Goal: Task Accomplishment & Management: Use online tool/utility

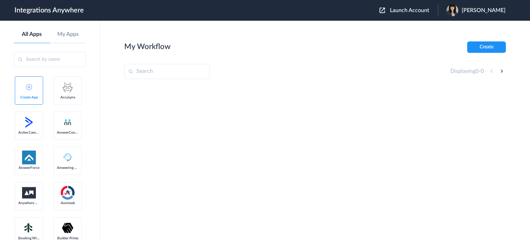
click at [427, 12] on span "Launch Account" at bounding box center [409, 11] width 39 height 6
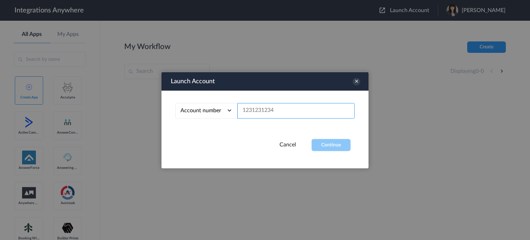
click at [259, 110] on input "text" at bounding box center [295, 111] width 117 height 16
paste input "3475340436"
type input "3475340436"
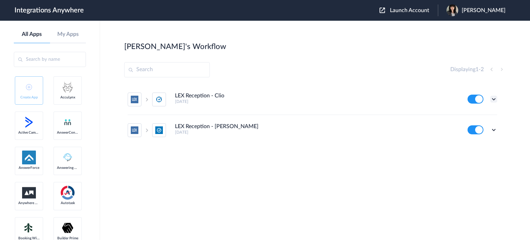
click at [493, 97] on icon at bounding box center [493, 99] width 7 height 7
click at [477, 129] on link "Task history" at bounding box center [474, 127] width 33 height 5
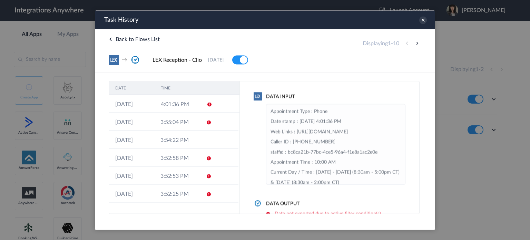
scroll to position [138, 0]
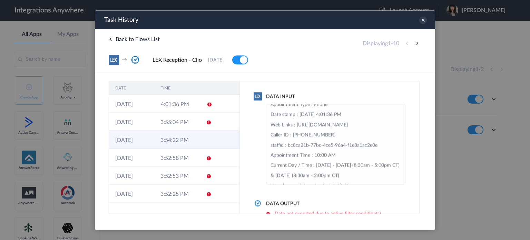
click at [213, 134] on td at bounding box center [226, 139] width 26 height 18
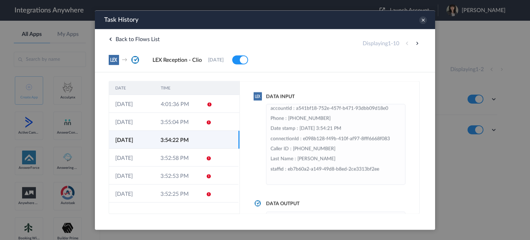
scroll to position [104, 0]
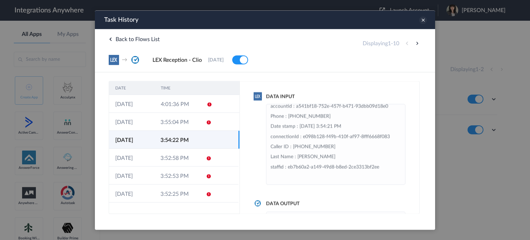
click at [423, 21] on icon at bounding box center [423, 20] width 8 height 8
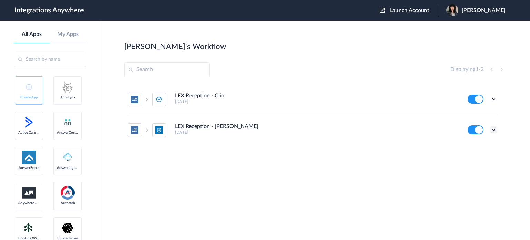
click at [493, 129] on icon at bounding box center [493, 129] width 7 height 7
click at [483, 159] on link "Task history" at bounding box center [474, 158] width 33 height 5
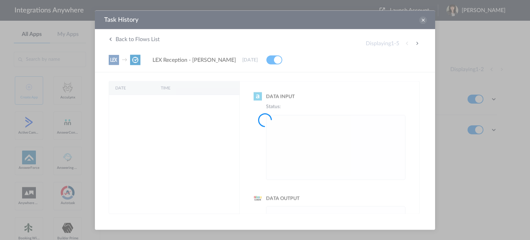
scroll to position [0, 0]
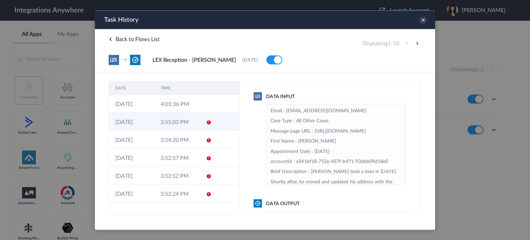
click at [213, 120] on td at bounding box center [226, 122] width 26 height 18
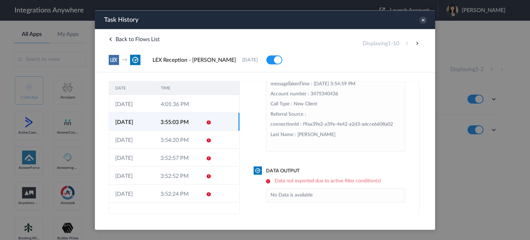
scroll to position [172, 0]
click at [424, 22] on icon at bounding box center [423, 20] width 8 height 8
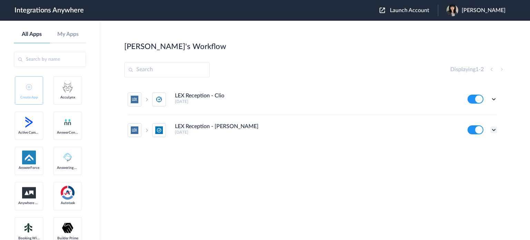
click at [494, 130] on icon at bounding box center [493, 129] width 7 height 7
click at [486, 146] on li "Edit" at bounding box center [474, 145] width 45 height 13
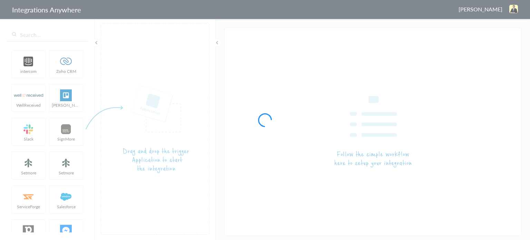
type input "LEX Reception - [PERSON_NAME]"
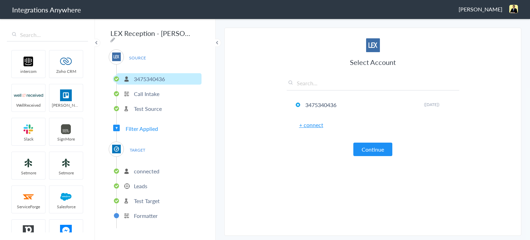
click at [148, 126] on span "Filter Applied" at bounding box center [142, 129] width 32 height 8
